Goal: Task Accomplishment & Management: Manage account settings

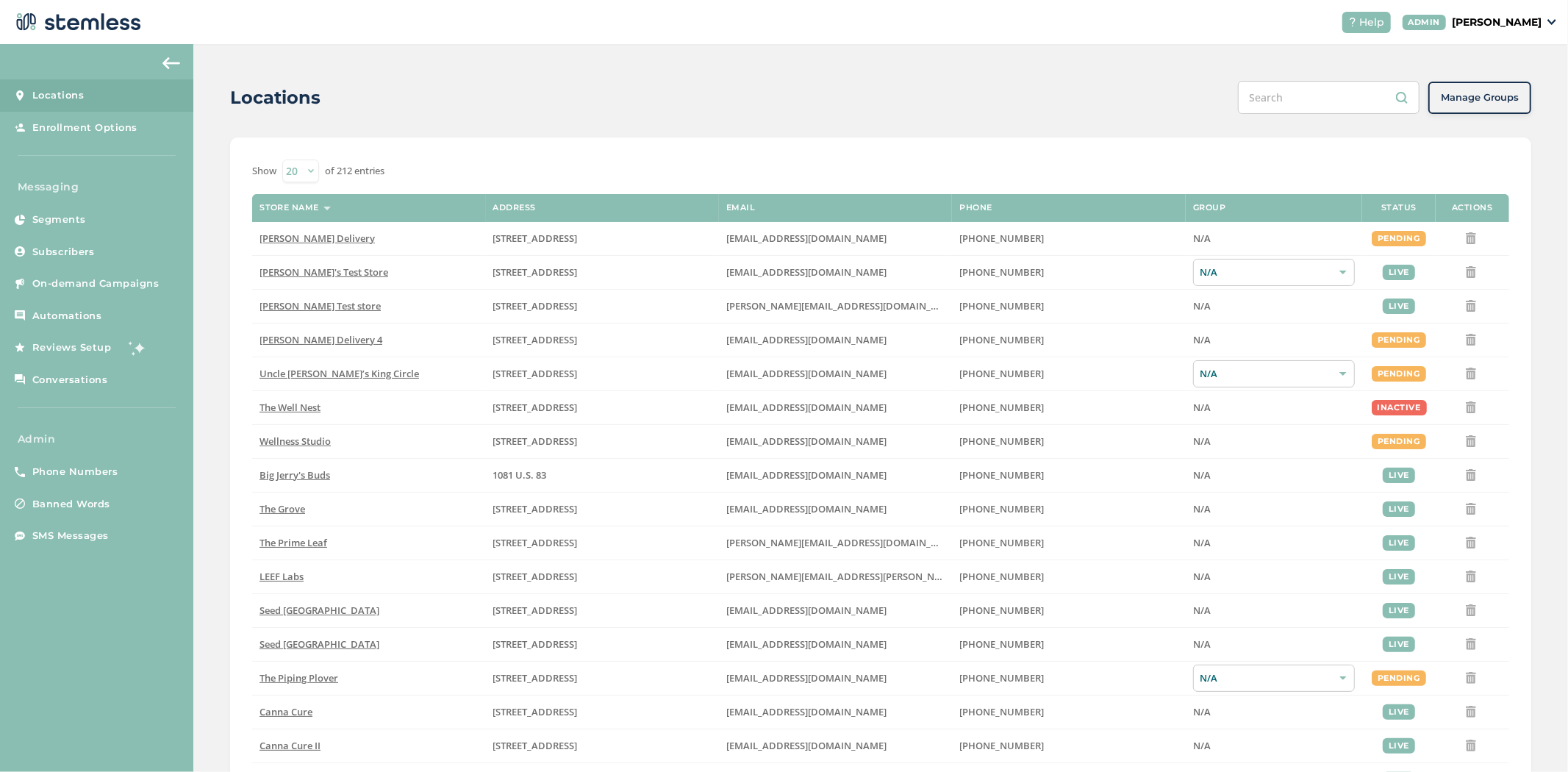
click at [1510, 23] on p "[PERSON_NAME]" at bounding box center [1497, 21] width 90 height 15
click at [1500, 105] on span "Impersonate" at bounding box center [1504, 105] width 72 height 14
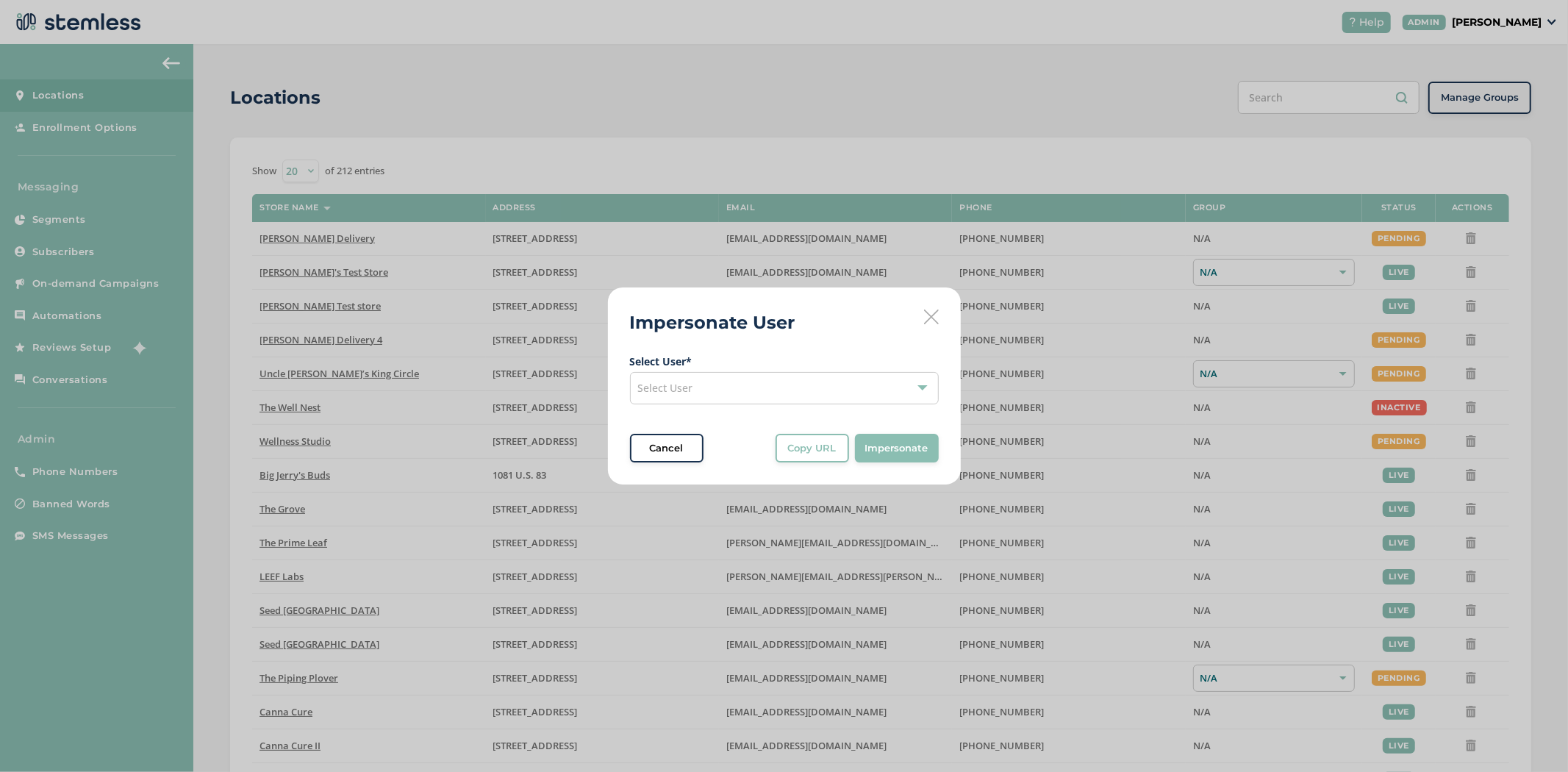
click at [722, 391] on div "Select User" at bounding box center [784, 388] width 309 height 32
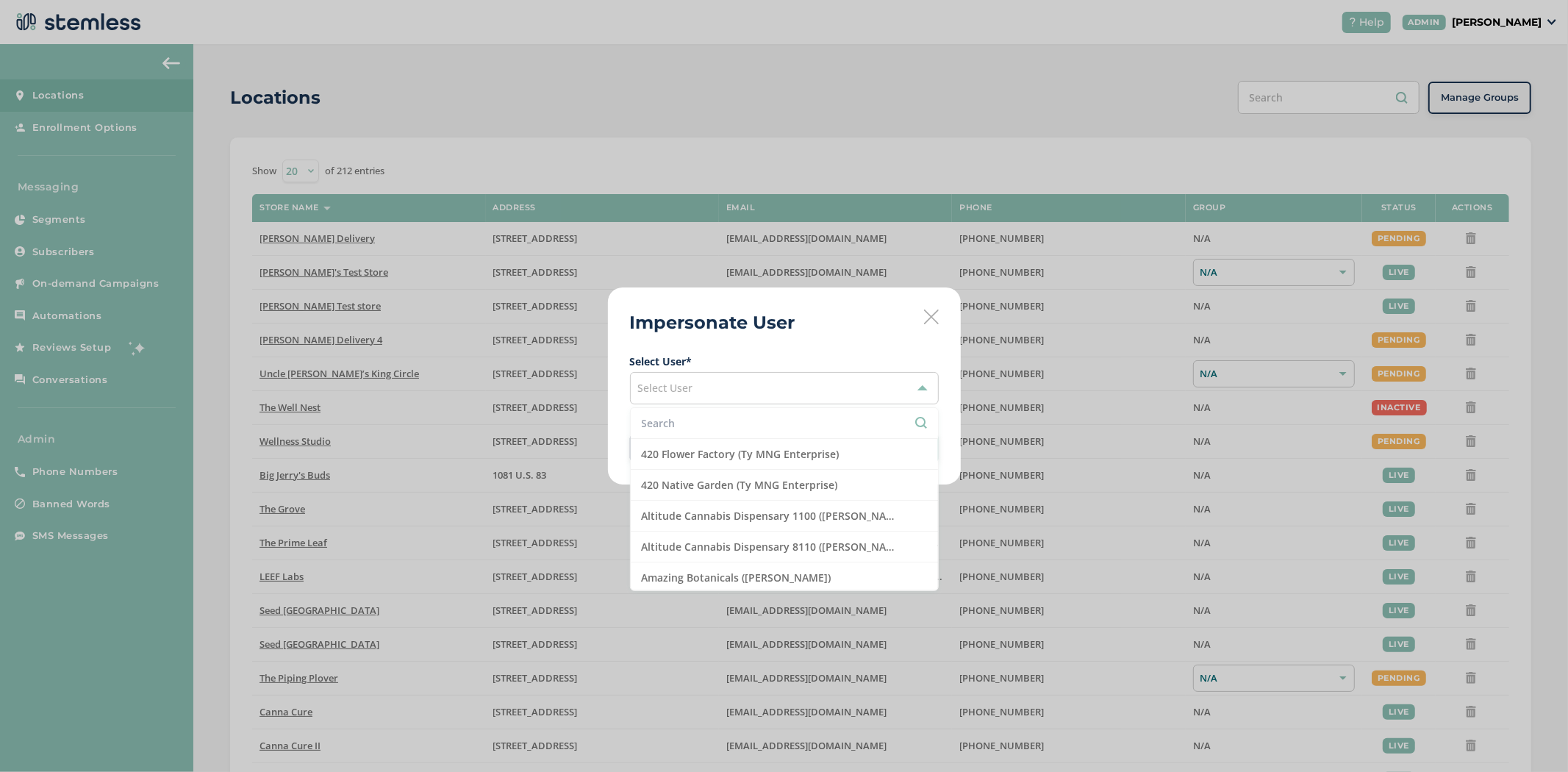
click at [715, 422] on input "text" at bounding box center [785, 423] width 285 height 15
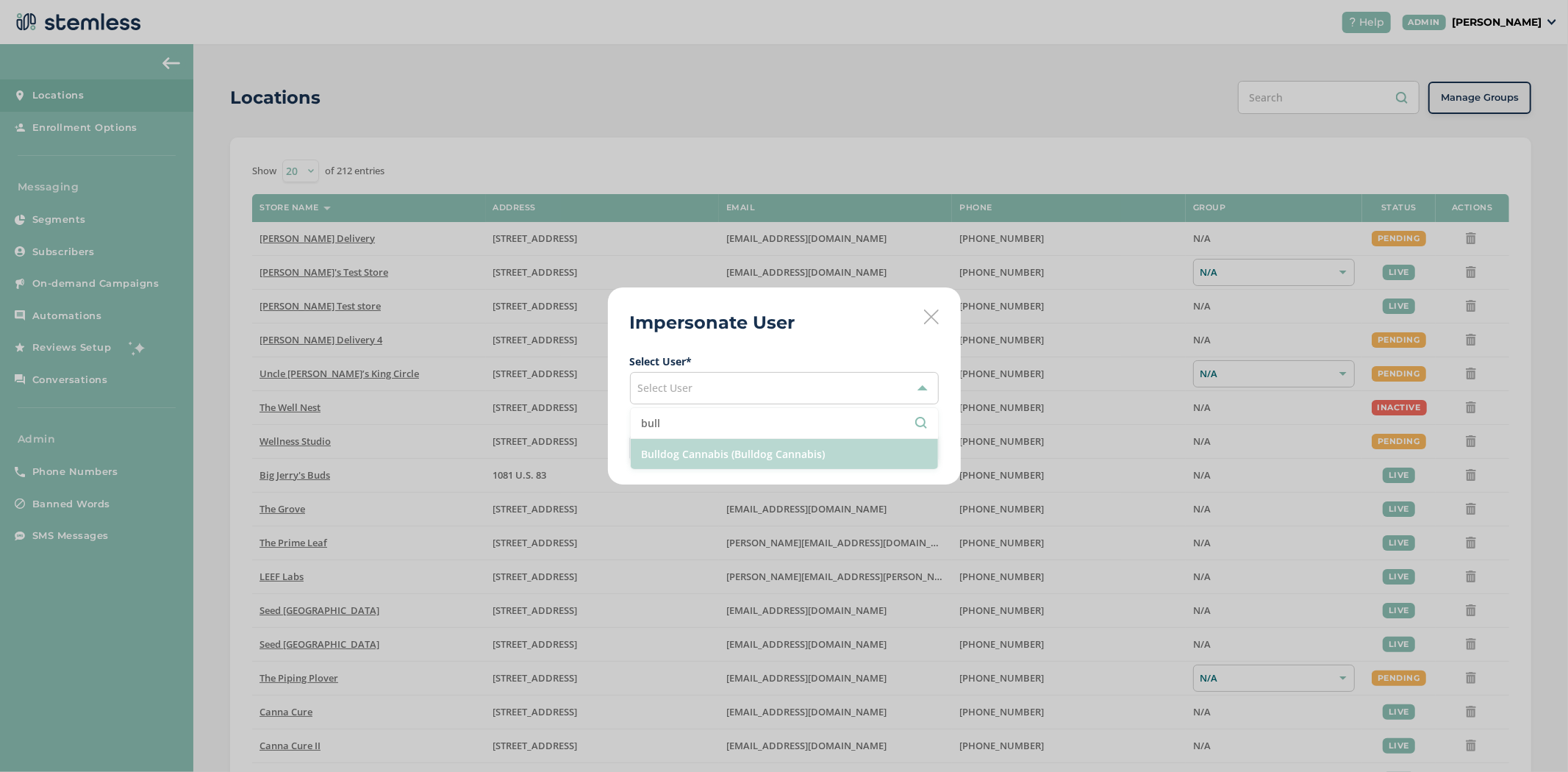
type input "bull"
click at [713, 450] on li "Bulldog Cannabis (Bulldog Cannabis)" at bounding box center [784, 454] width 308 height 30
click at [893, 451] on span "Impersonate" at bounding box center [896, 449] width 63 height 14
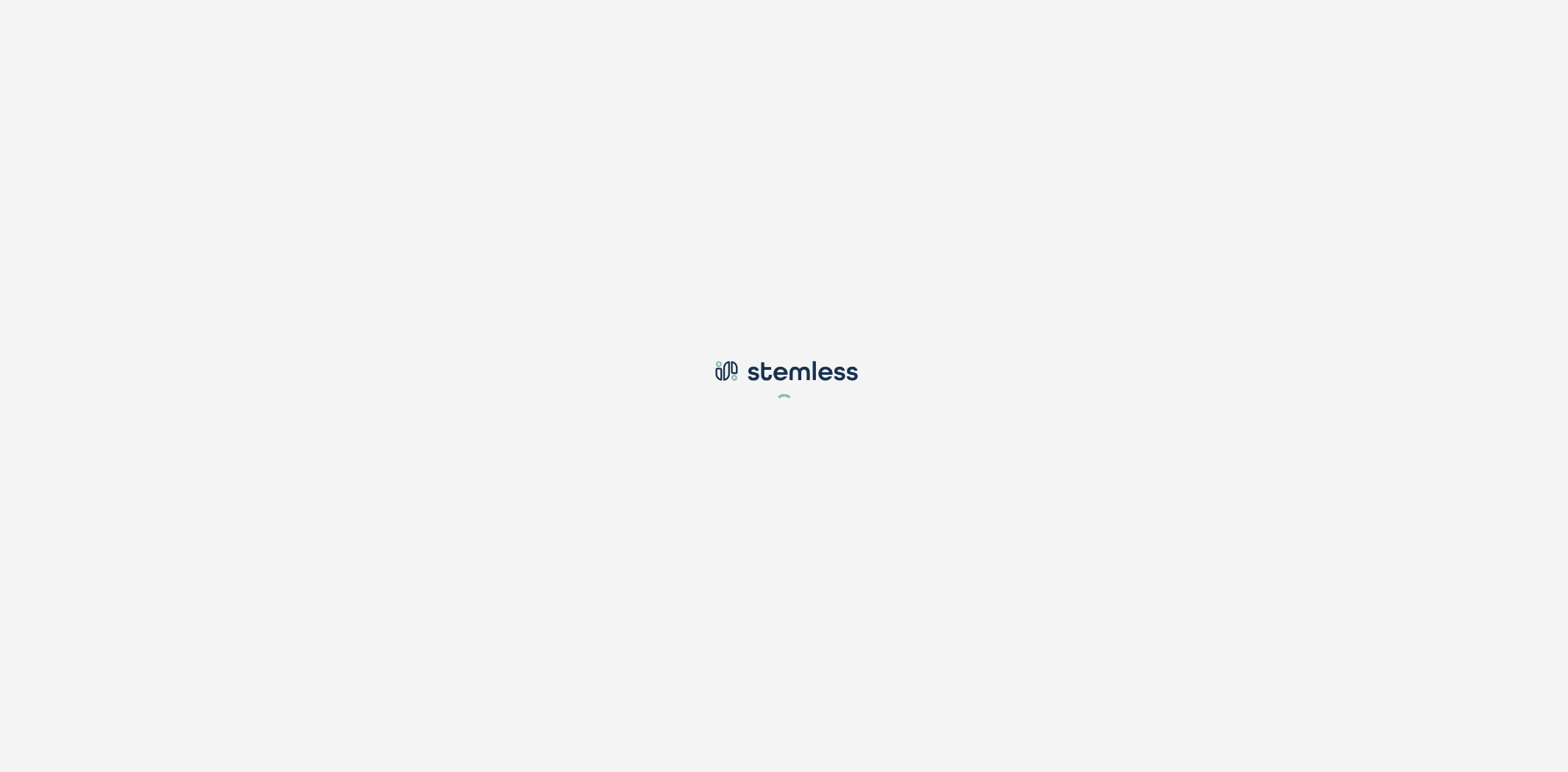
type input "[PERSON_NAME][EMAIL_ADDRESS][DOMAIN_NAME]"
